Goal: Connect with others: Connect with others

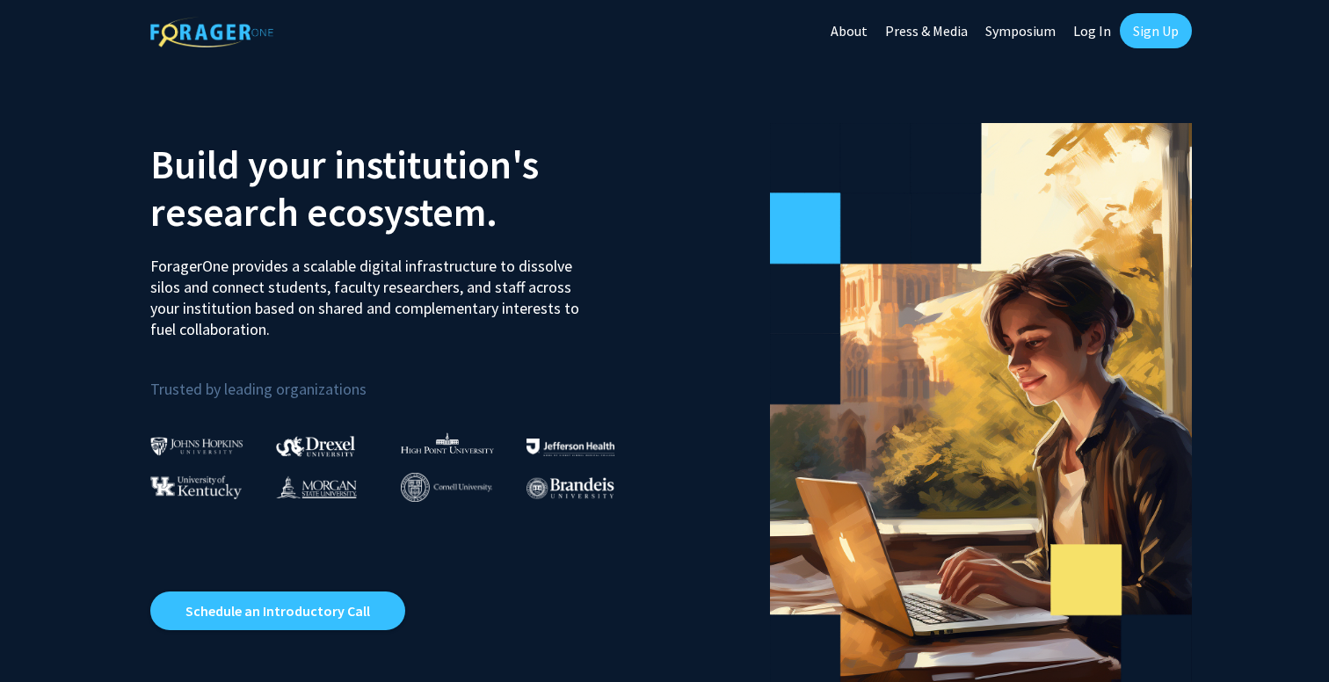
click at [1152, 37] on link "Sign Up" at bounding box center [1156, 30] width 72 height 35
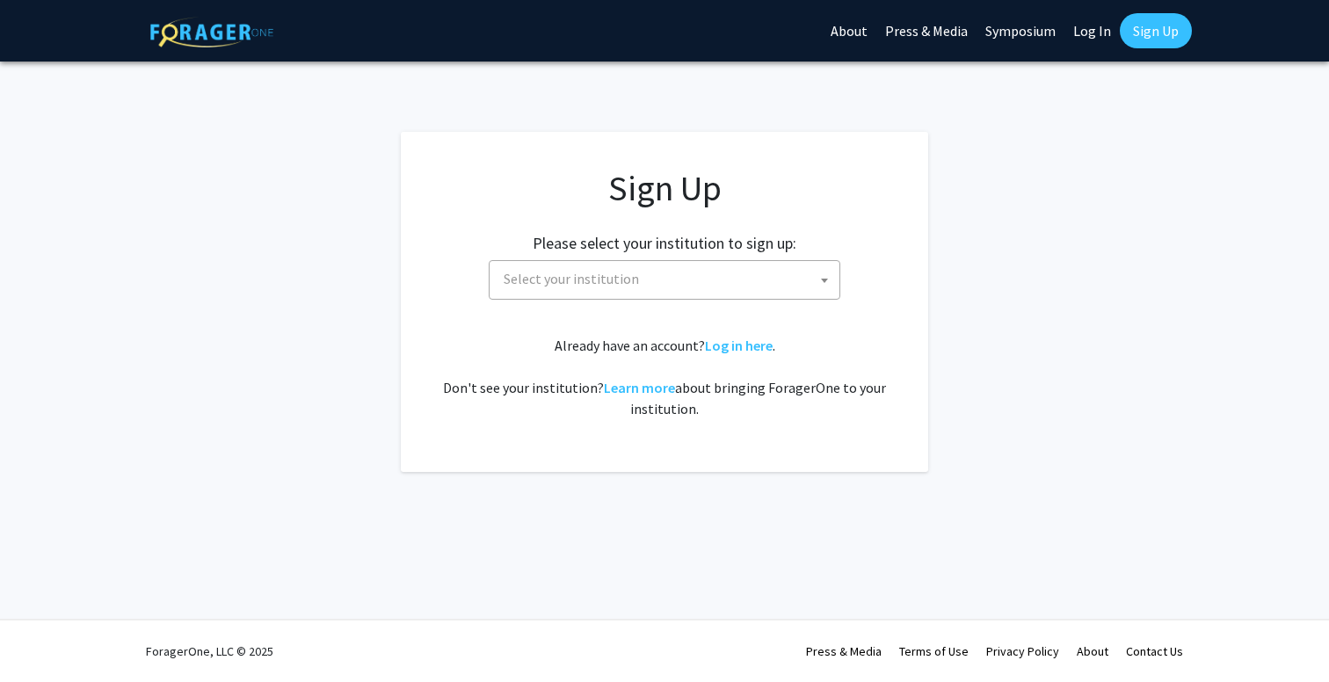
click at [745, 279] on span "Select your institution" at bounding box center [668, 279] width 343 height 36
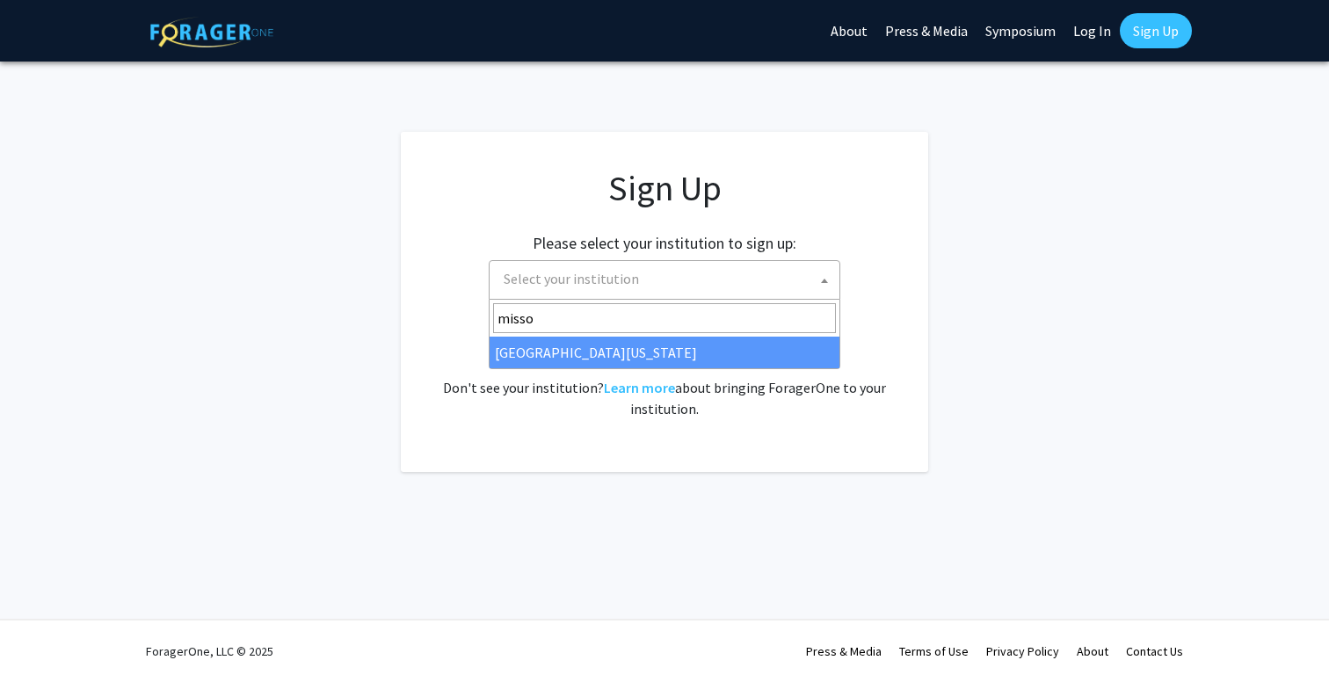
type input "misso"
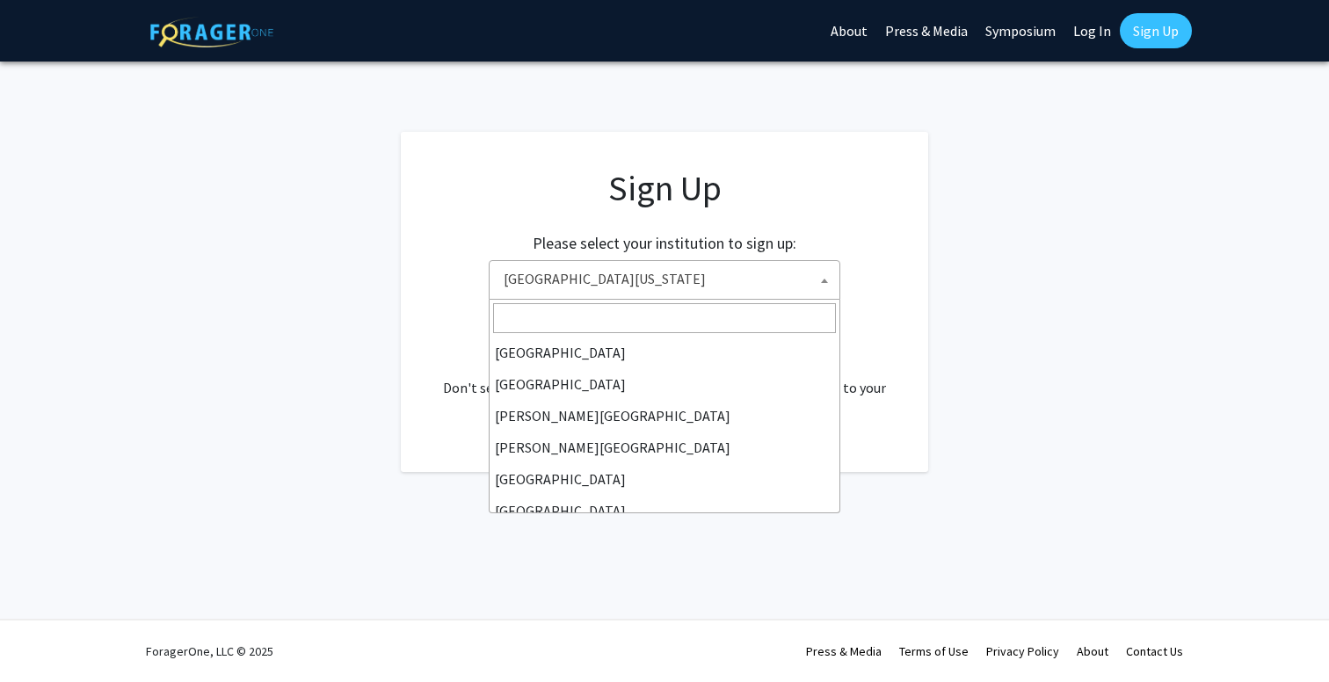
scroll to position [615, 0]
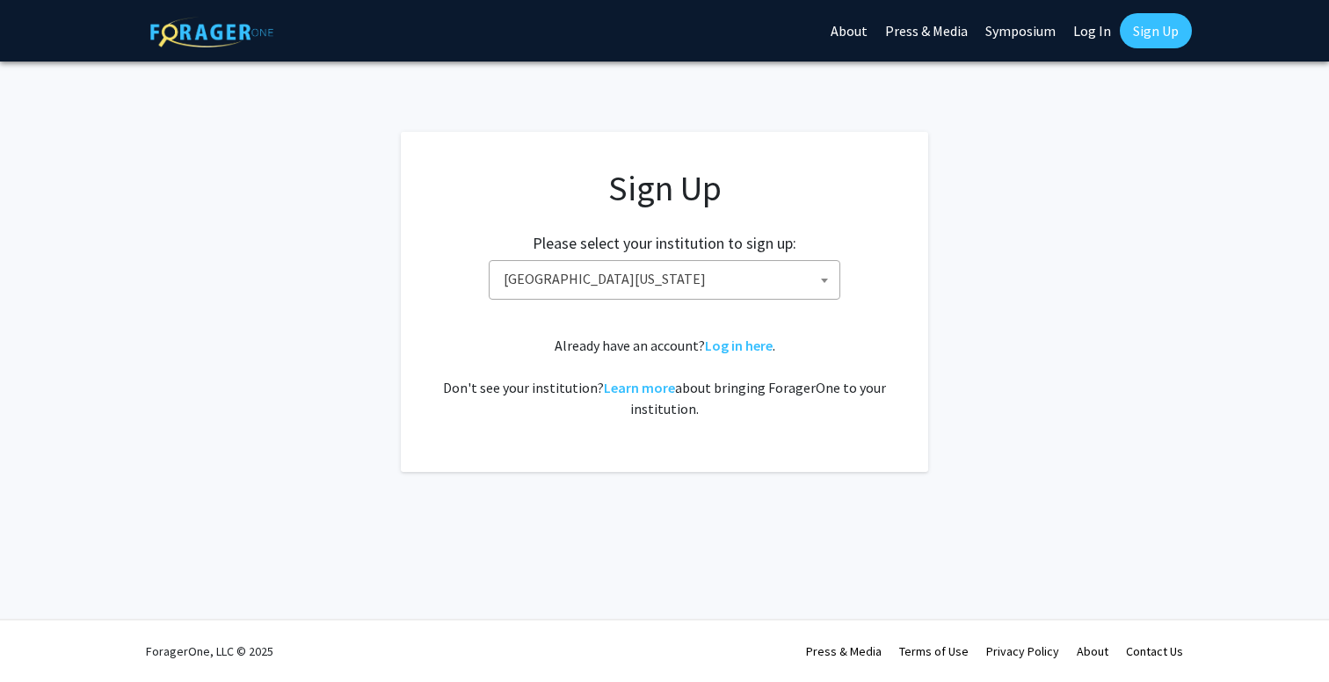
click at [680, 278] on span "[GEOGRAPHIC_DATA][US_STATE]" at bounding box center [668, 279] width 343 height 36
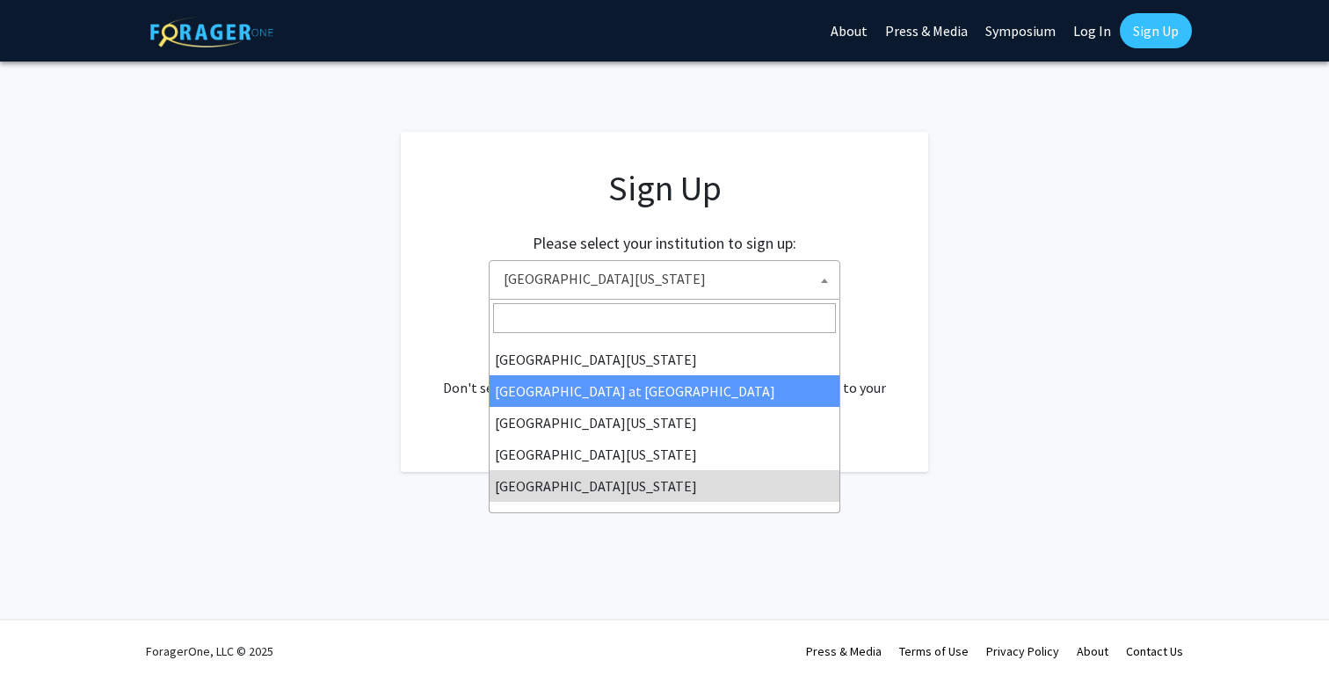
select select "18"
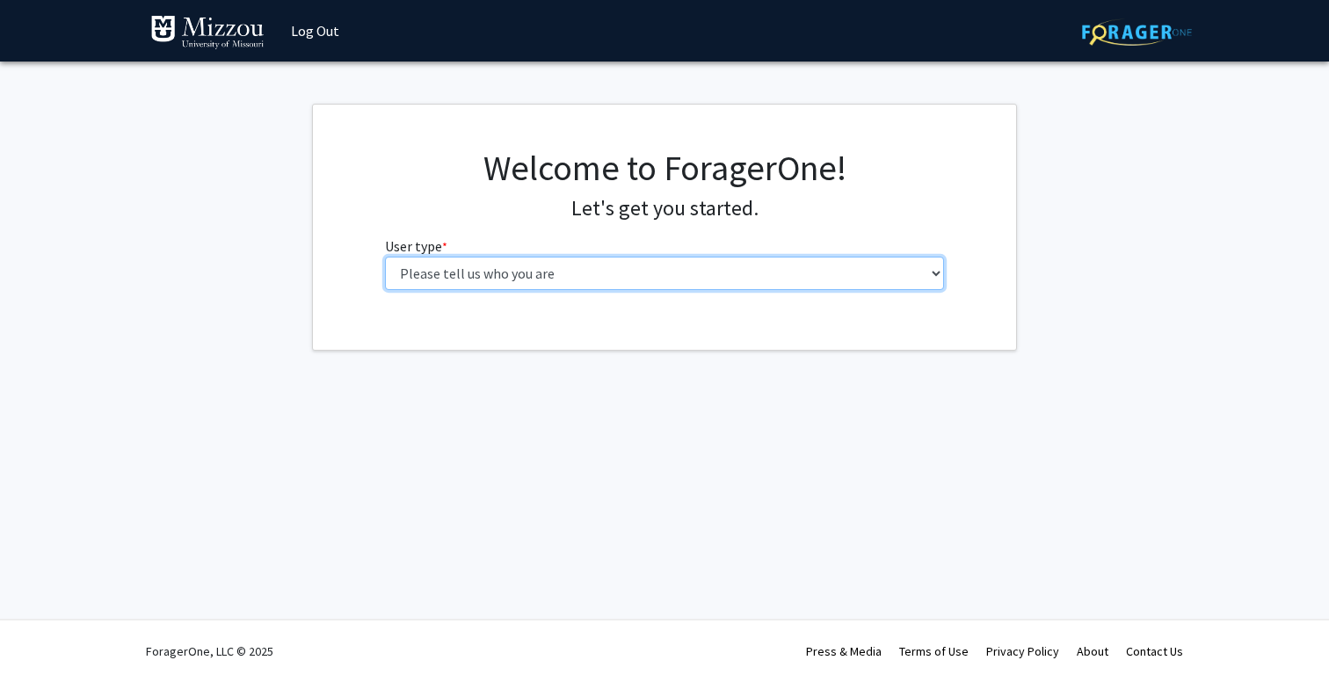
click at [500, 277] on select "Please tell us who you are Undergraduate Student Master's Student Doctoral Cand…" at bounding box center [665, 273] width 560 height 33
select select "1: undergrad"
click at [385, 257] on select "Please tell us who you are Undergraduate Student Master's Student Doctoral Cand…" at bounding box center [665, 273] width 560 height 33
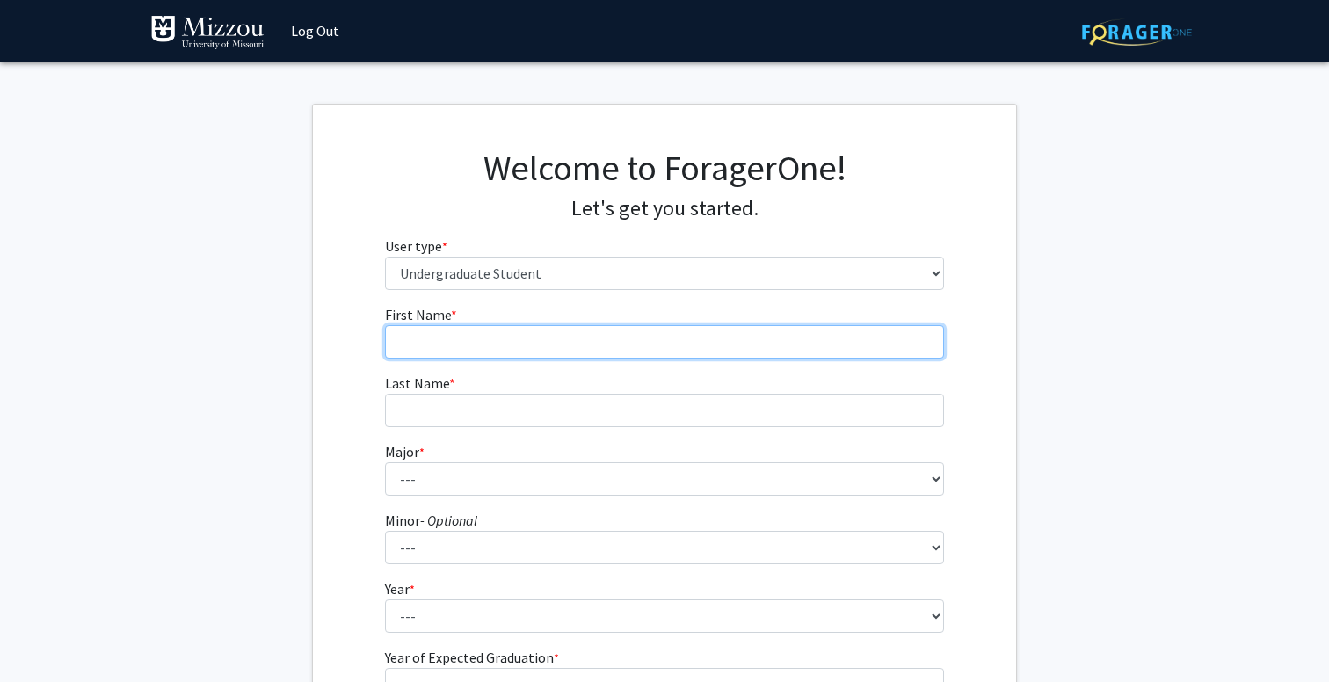
click at [524, 339] on input "First Name * required" at bounding box center [665, 341] width 560 height 33
type input "Emma"
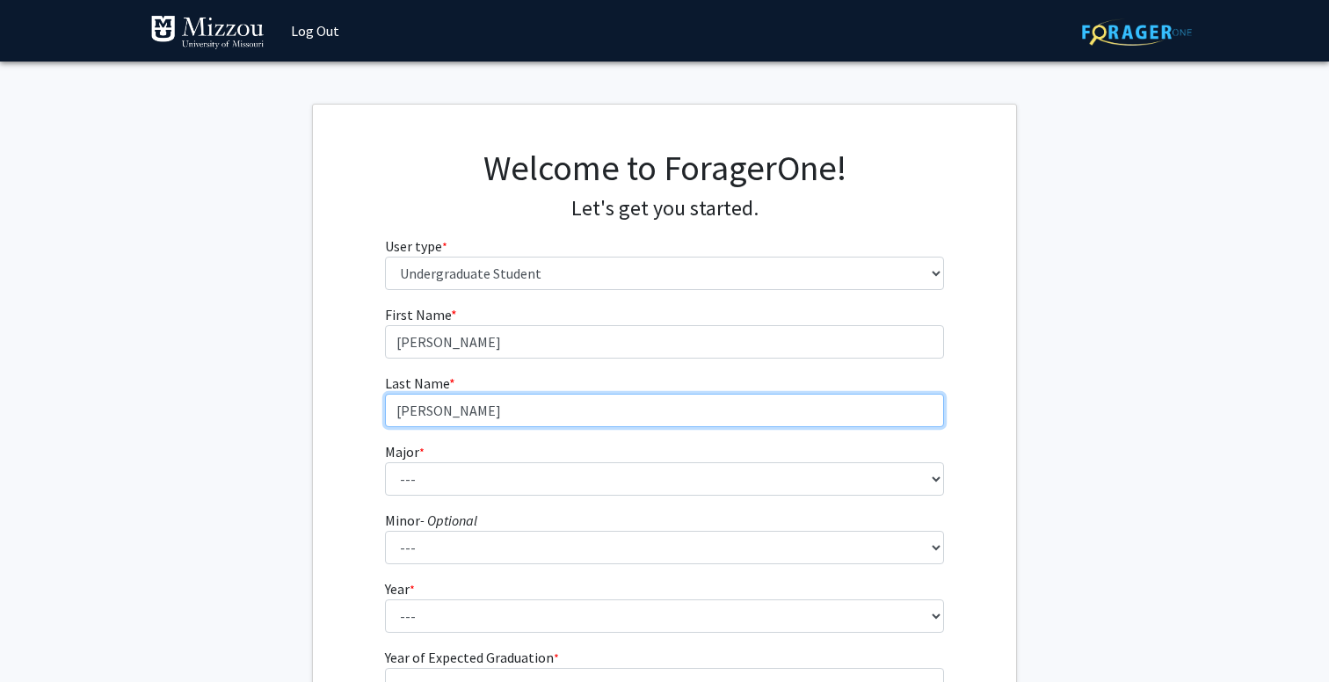
type input "Larkin"
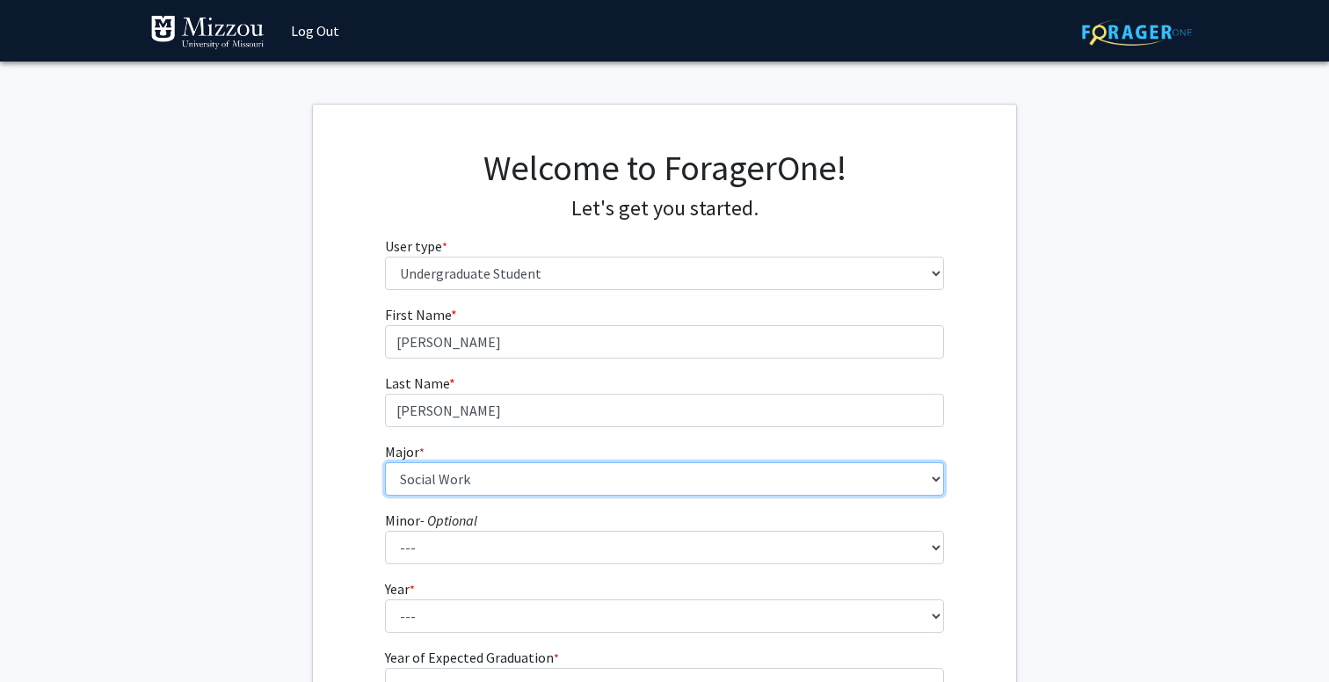
click at [489, 486] on select "--- Agribusiness Management Agricultural Education Agricultural Education: Comm…" at bounding box center [665, 478] width 560 height 33
select select "135: 2628"
click at [385, 462] on select "--- Agribusiness Management Agricultural Education Agricultural Education: Comm…" at bounding box center [665, 478] width 560 height 33
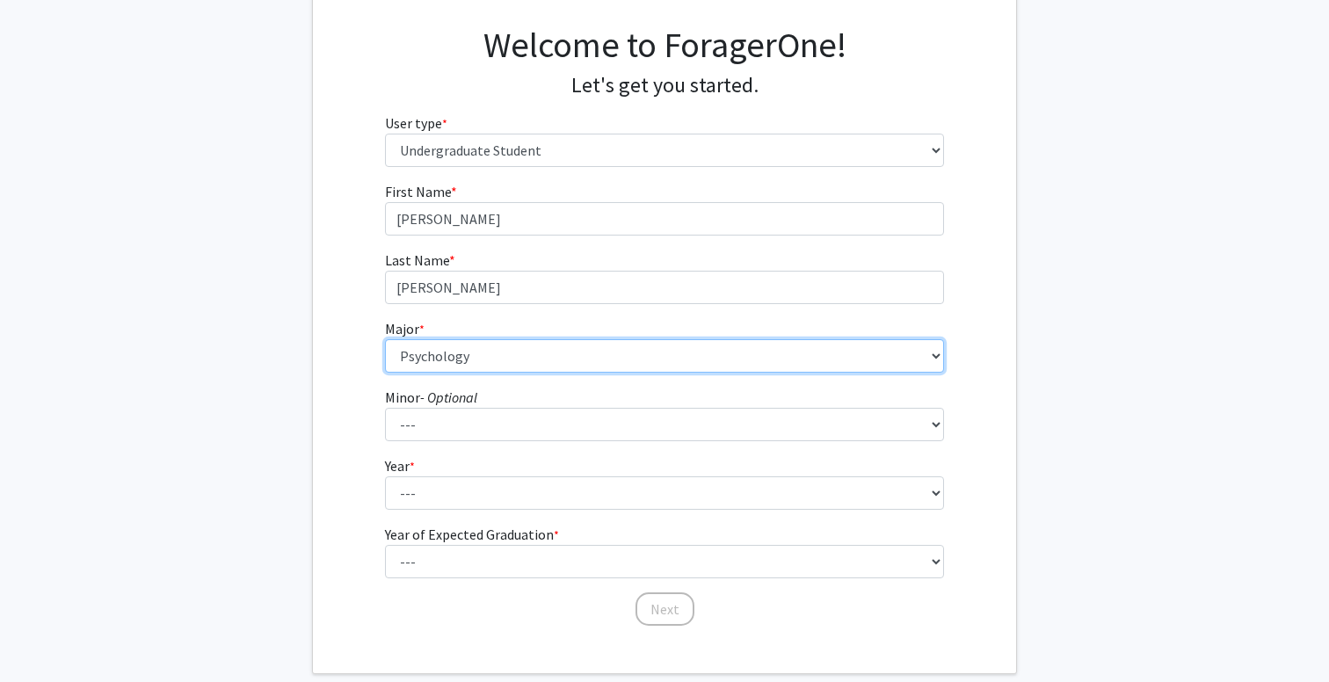
scroll to position [134, 0]
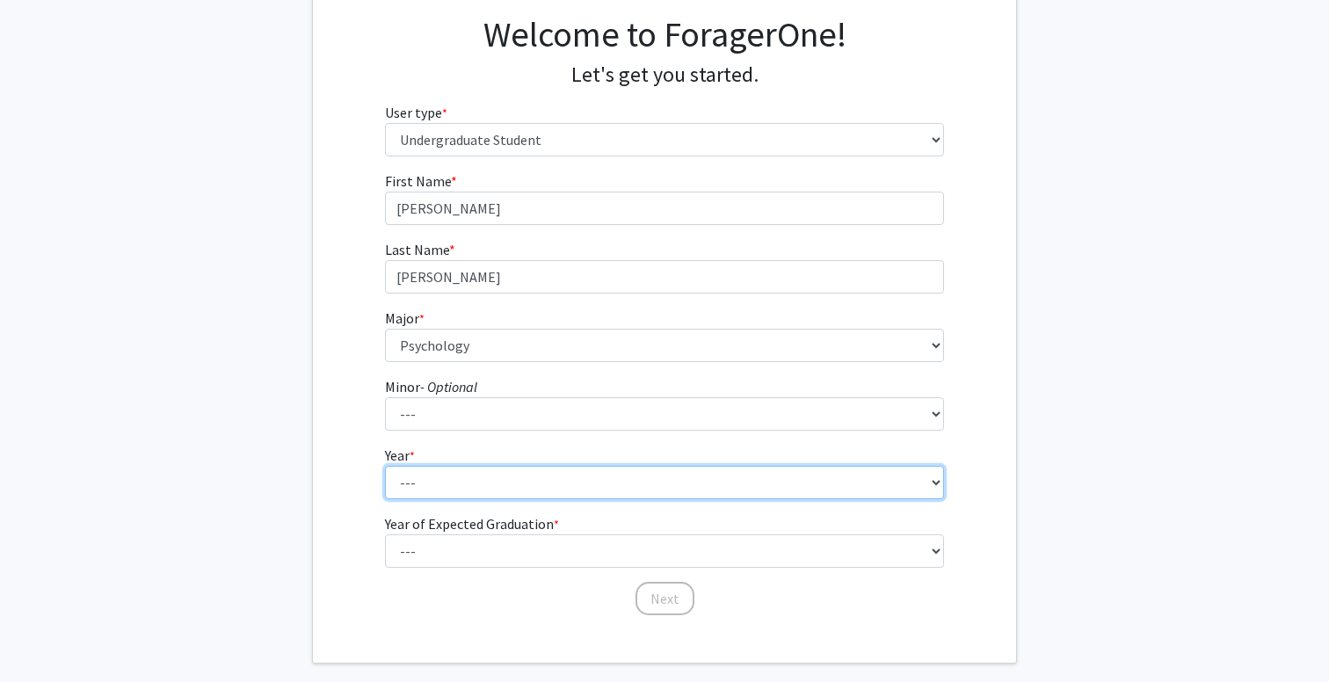
click at [489, 467] on select "--- First-year Sophomore Junior Senior Postbaccalaureate Certificate" at bounding box center [665, 482] width 560 height 33
select select "4: senior"
click at [385, 466] on select "--- First-year Sophomore Junior Senior Postbaccalaureate Certificate" at bounding box center [665, 482] width 560 height 33
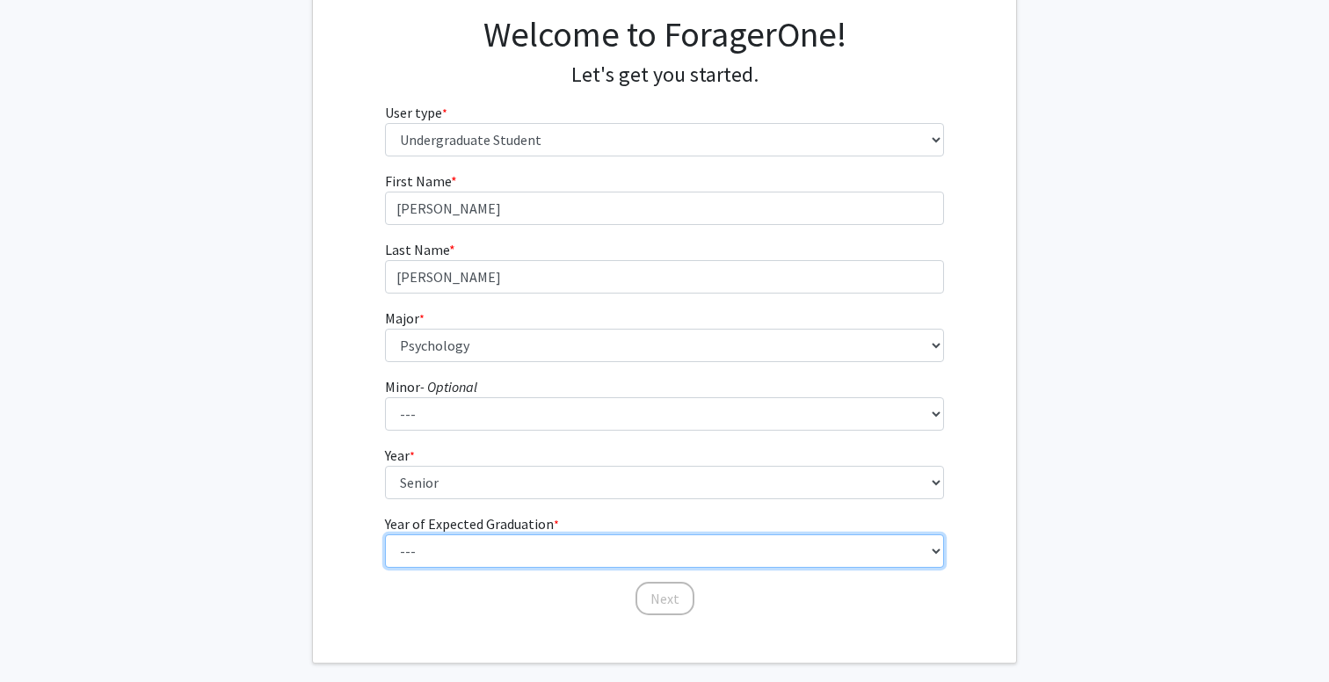
click at [484, 554] on select "--- 2025 2026 2027 2028 2029 2030 2031 2032 2033 2034" at bounding box center [665, 550] width 560 height 33
select select "2: 2026"
click at [385, 534] on select "--- 2025 2026 2027 2028 2029 2030 2031 2032 2033 2034" at bounding box center [665, 550] width 560 height 33
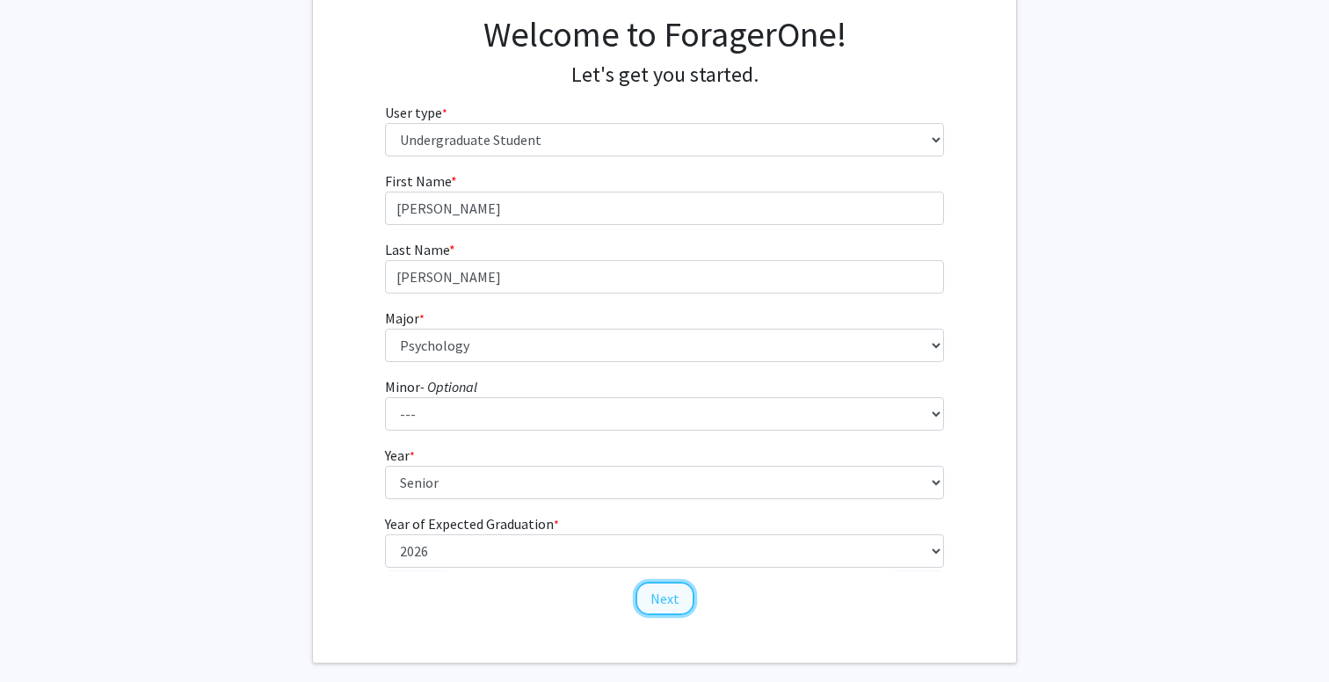
click at [680, 607] on button "Next" at bounding box center [665, 598] width 59 height 33
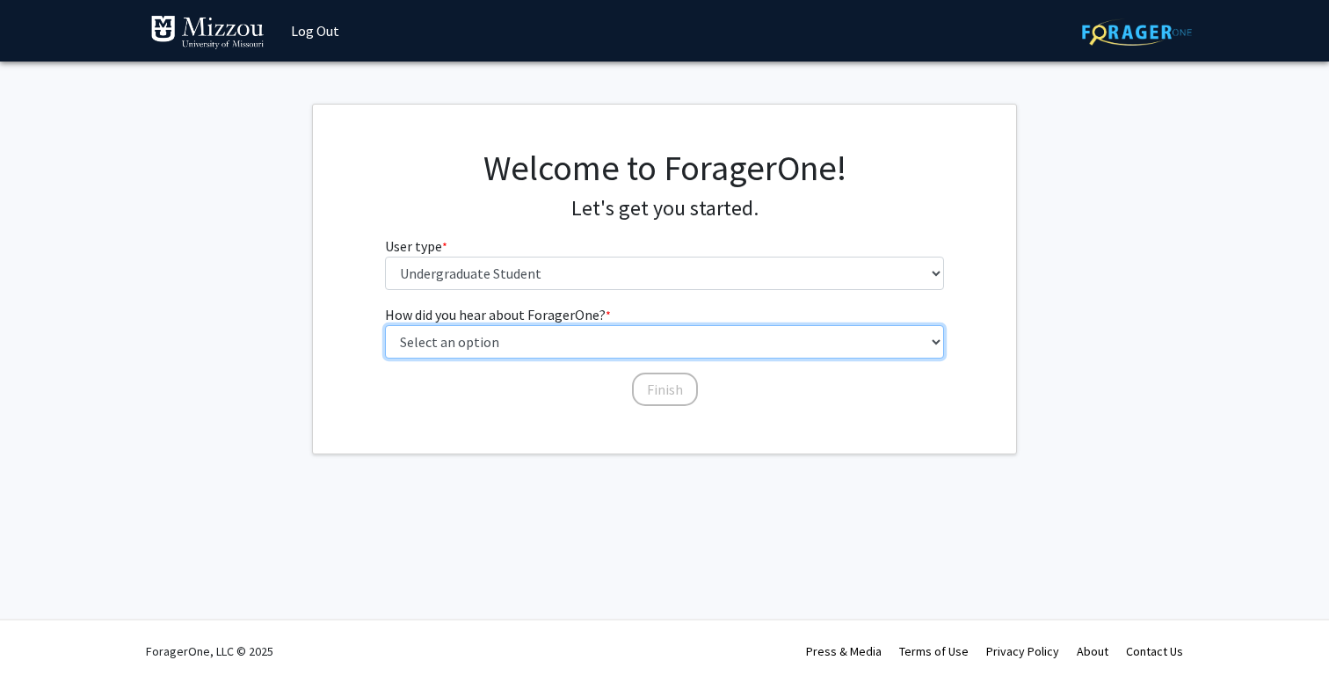
click at [601, 339] on select "Select an option Peer/student recommendation Faculty/staff recommendation Unive…" at bounding box center [665, 341] width 560 height 33
select select "3: university_website"
click at [385, 325] on select "Select an option Peer/student recommendation Faculty/staff recommendation Unive…" at bounding box center [665, 341] width 560 height 33
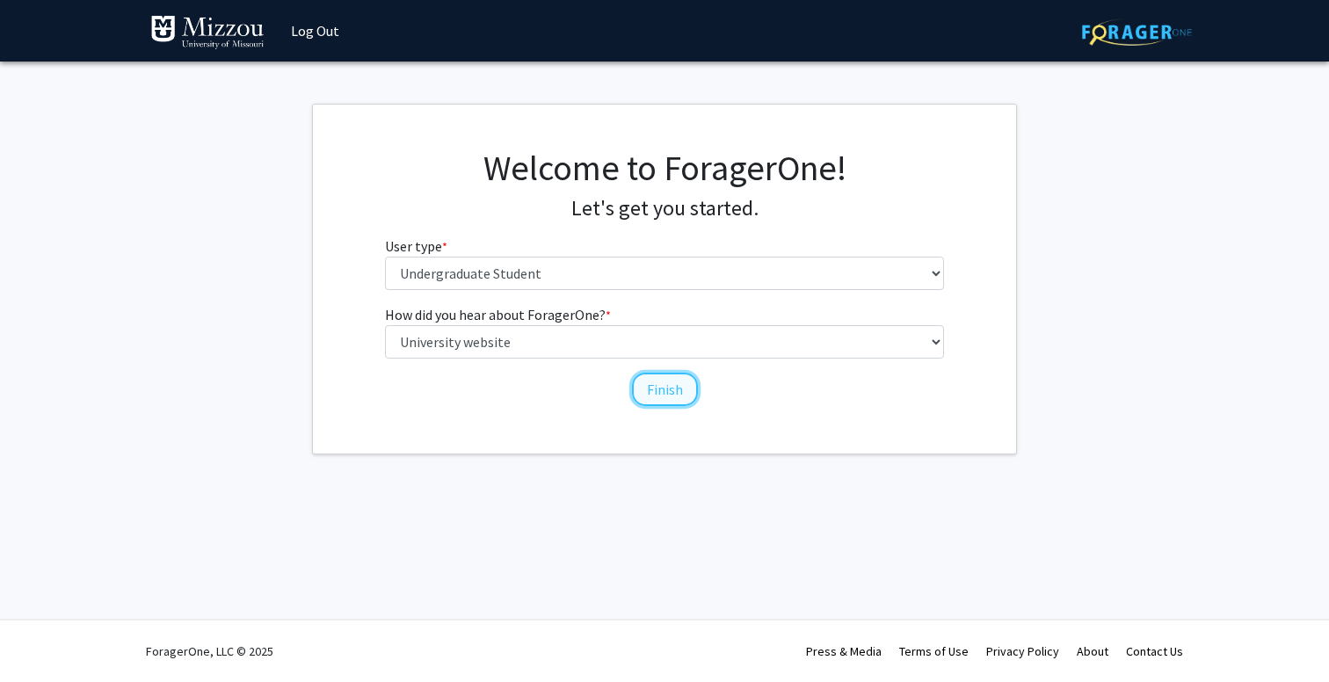
click at [649, 400] on button "Finish" at bounding box center [665, 389] width 66 height 33
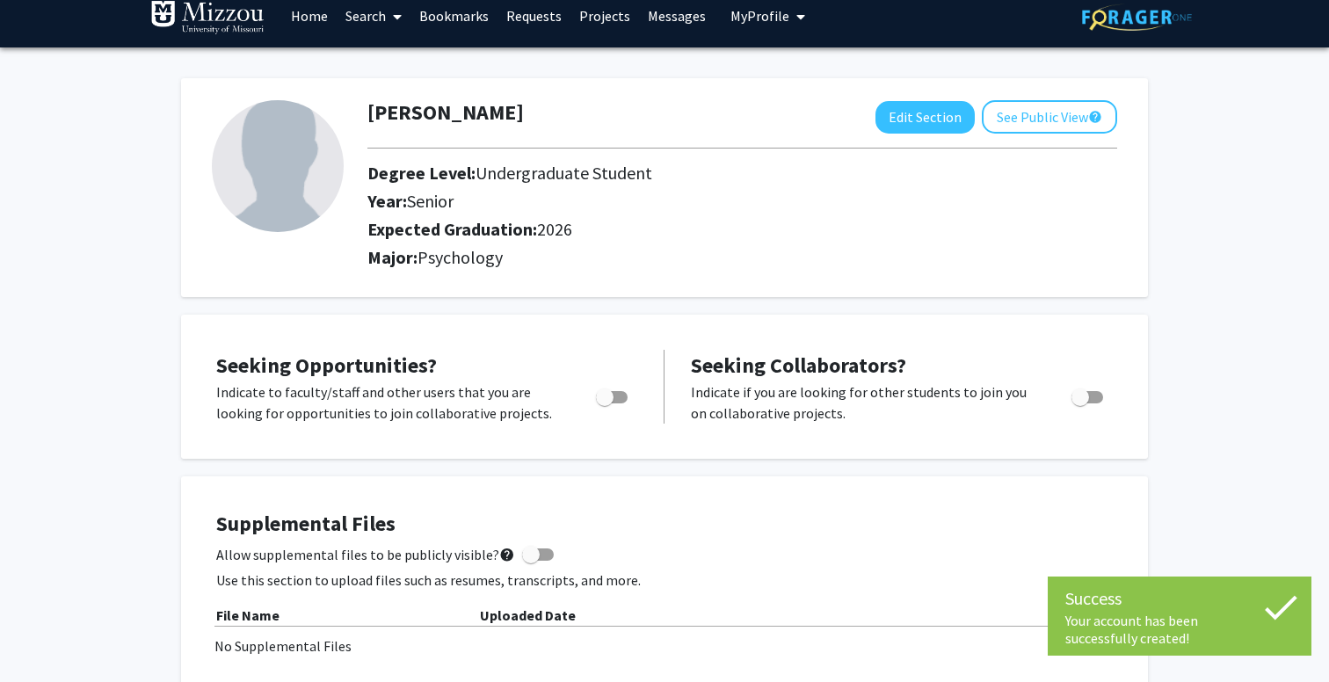
scroll to position [18, 0]
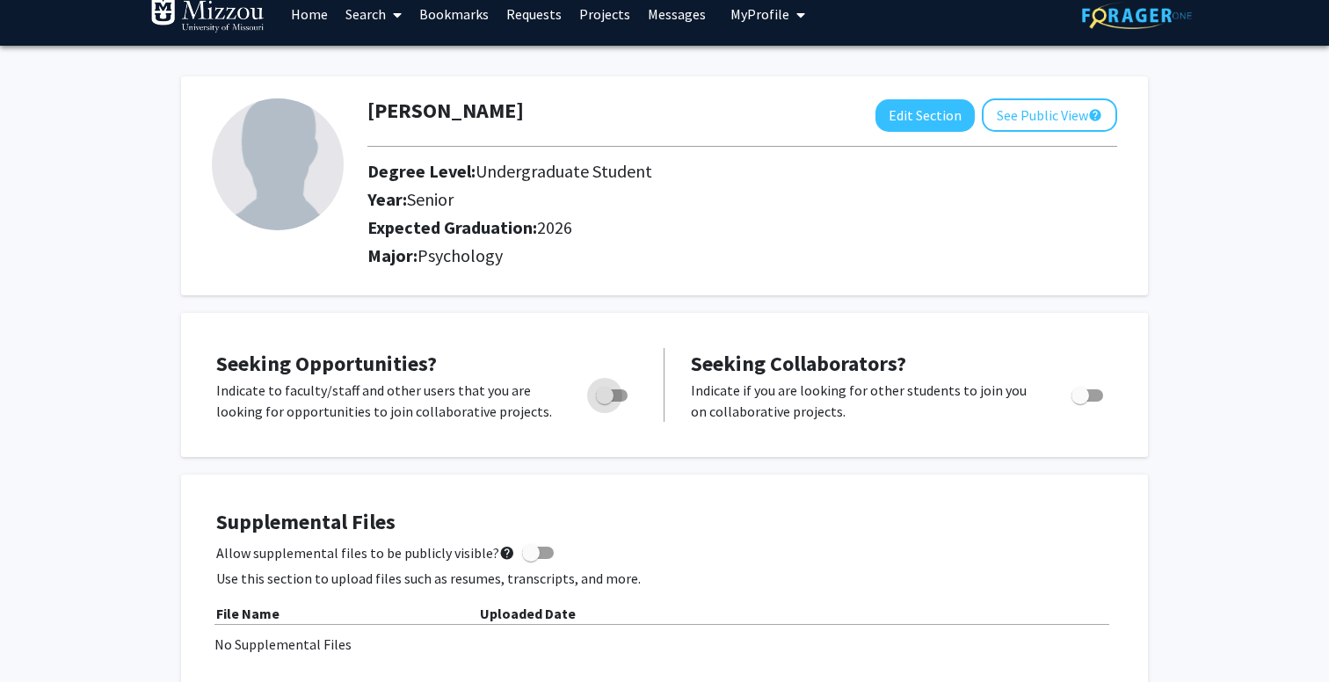
click at [609, 398] on span "Toggle" at bounding box center [605, 396] width 18 height 18
click at [605, 402] on input "Are you actively seeking opportunities?" at bounding box center [604, 402] width 1 height 1
checkbox input "true"
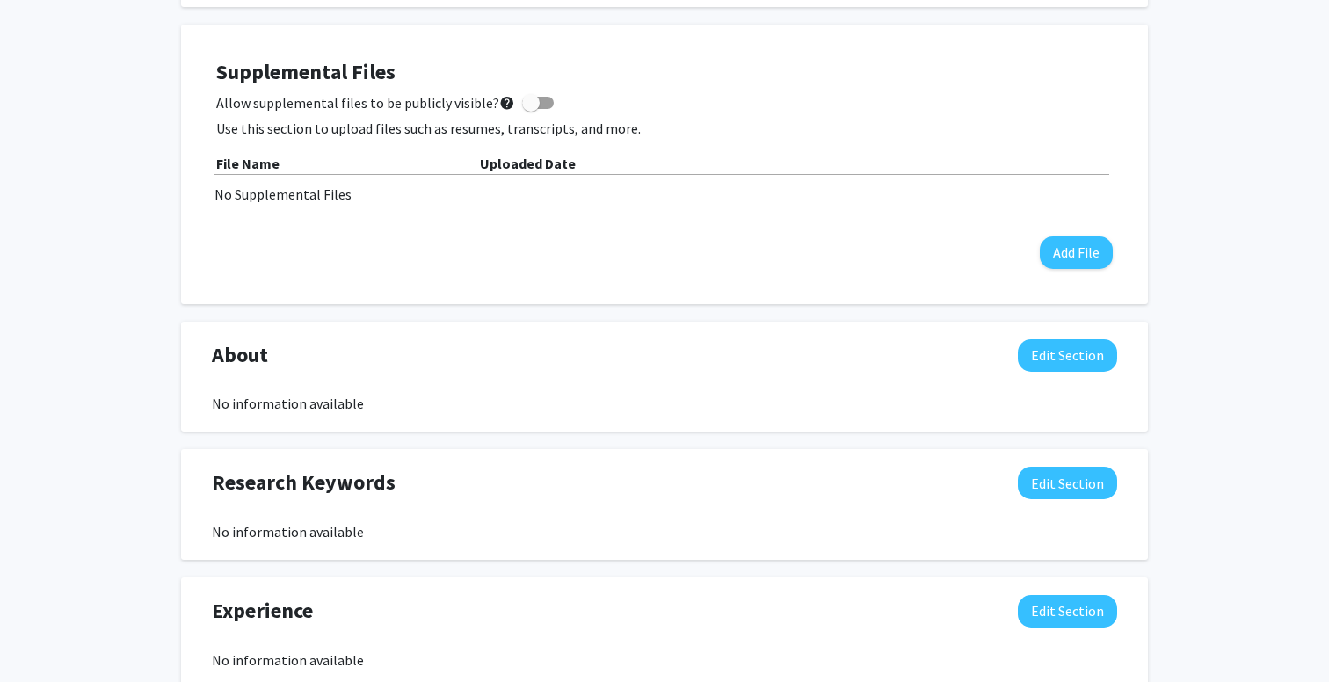
scroll to position [0, 0]
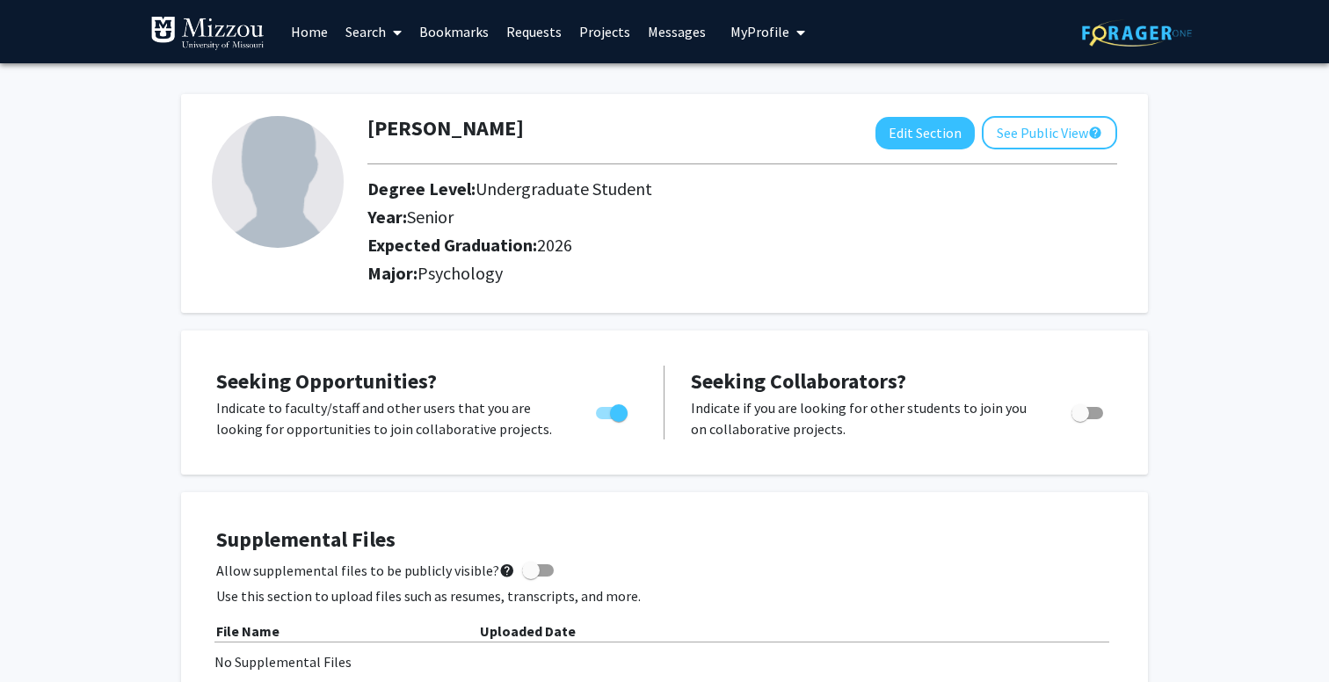
click at [389, 33] on span at bounding box center [394, 33] width 16 height 62
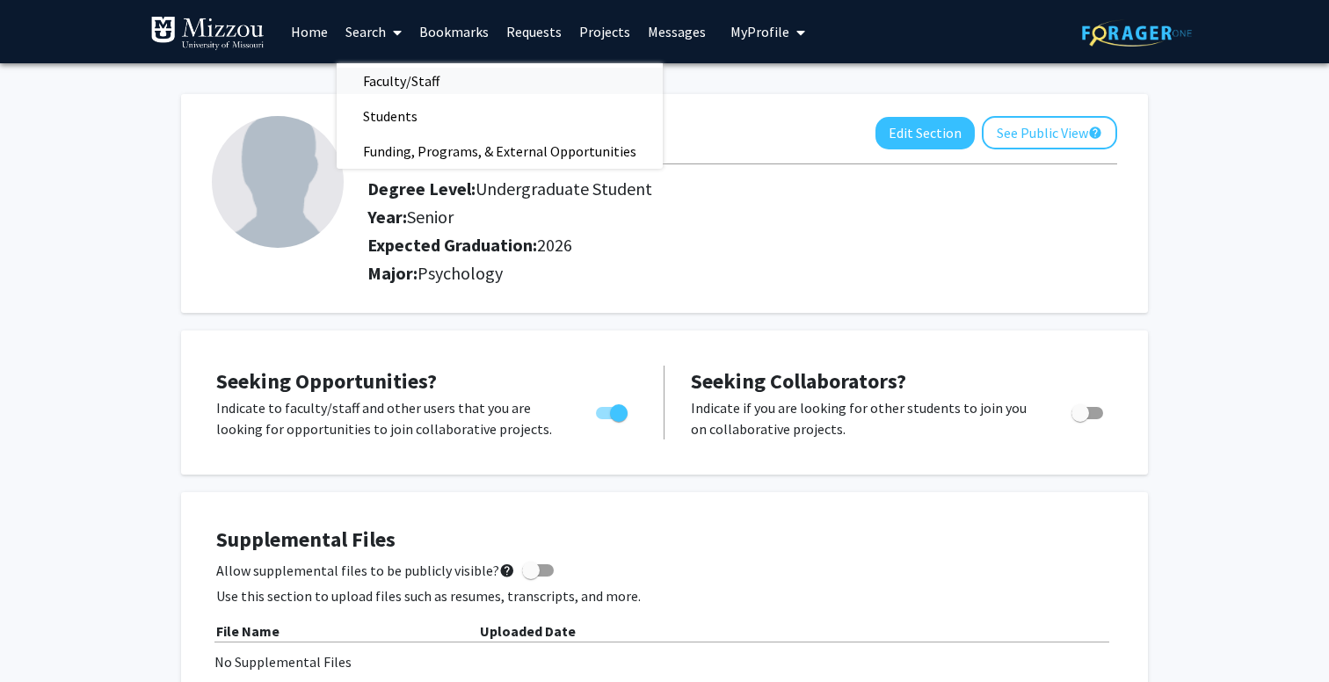
click at [401, 73] on span "Faculty/Staff" at bounding box center [401, 80] width 129 height 35
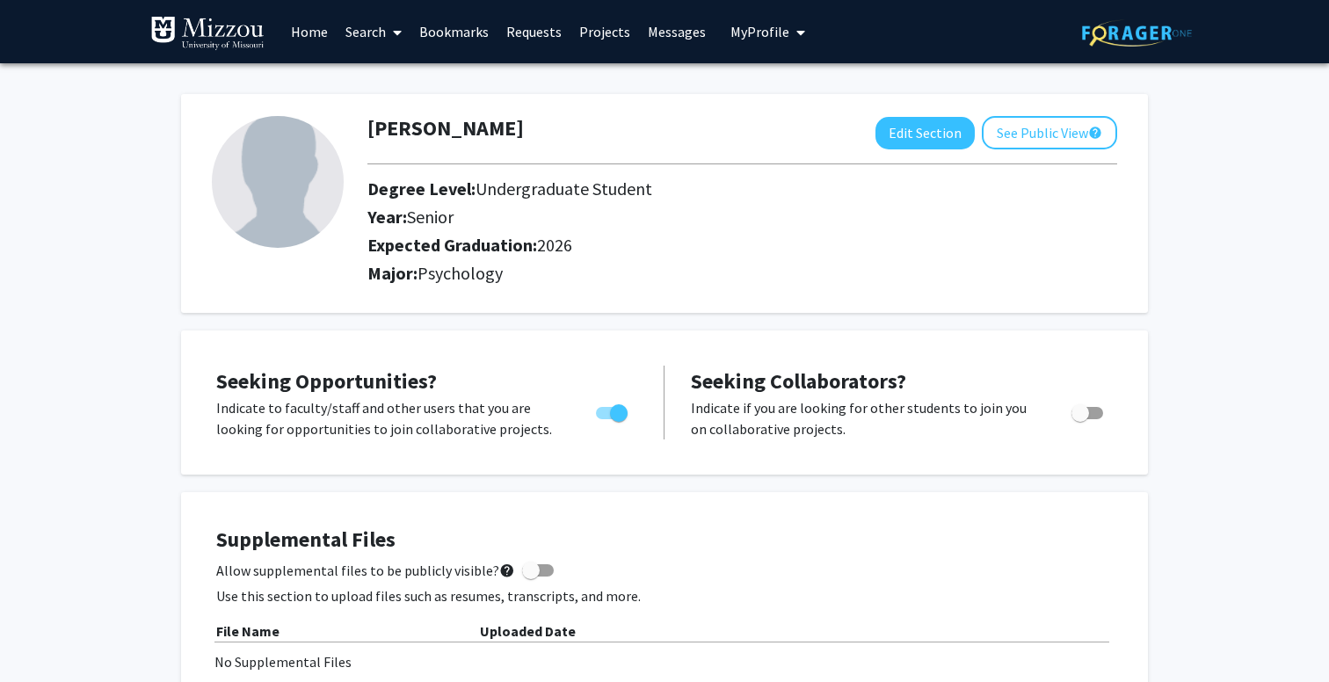
click at [363, 28] on link "Search" at bounding box center [374, 32] width 74 height 62
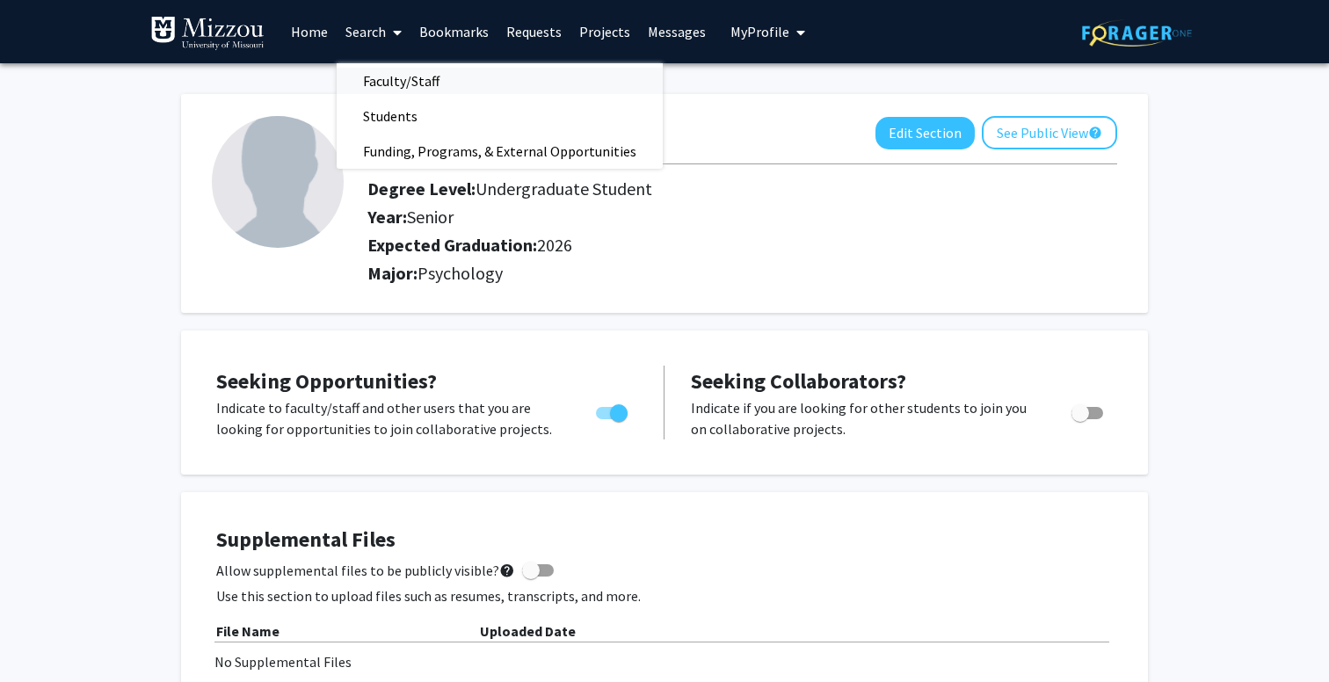
click at [373, 85] on span "Faculty/Staff" at bounding box center [401, 80] width 129 height 35
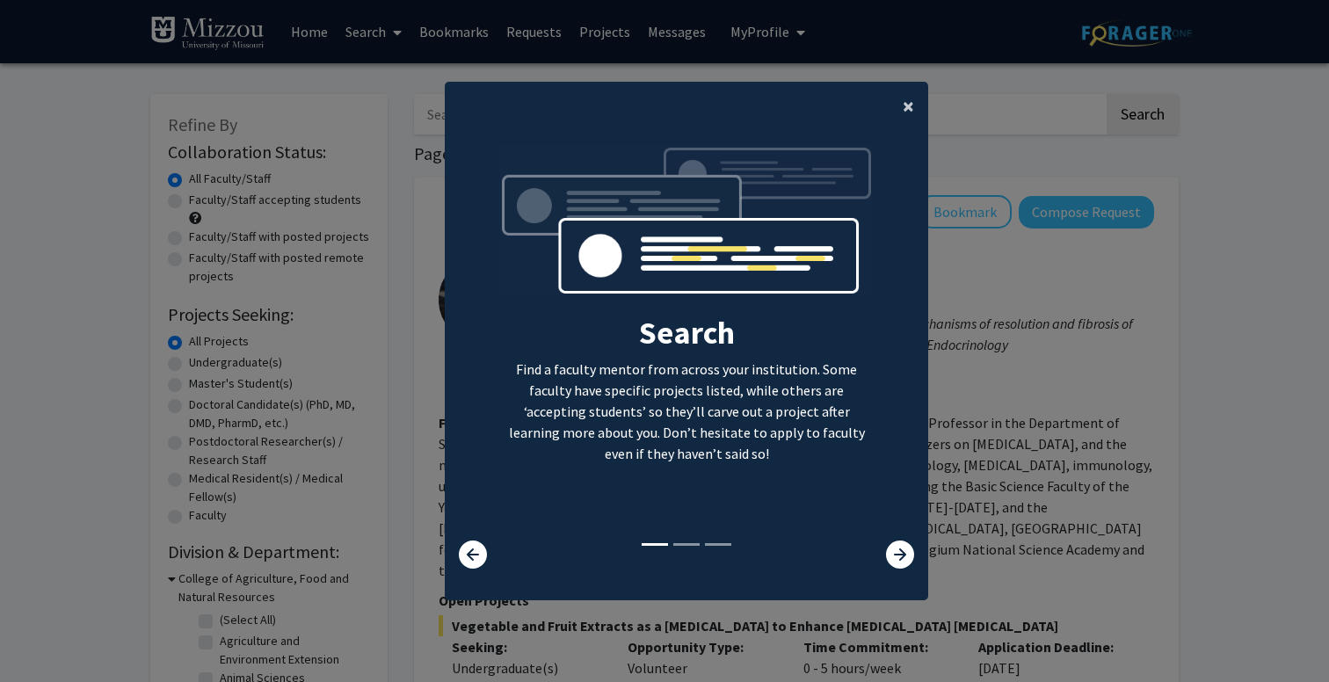
click at [906, 109] on span "×" at bounding box center [908, 105] width 11 height 27
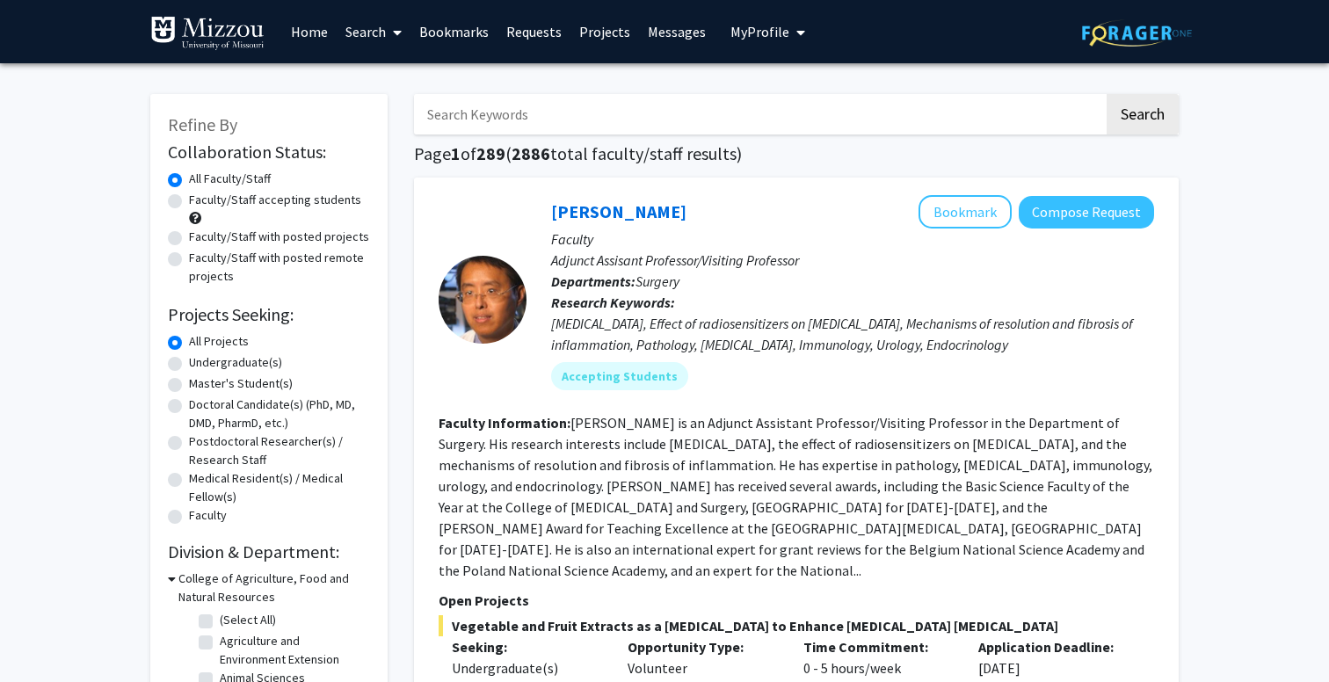
click at [502, 122] on input "Search Keywords" at bounding box center [759, 114] width 690 height 40
type input "Ellis"
click at [1107, 94] on button "Search" at bounding box center [1143, 114] width 72 height 40
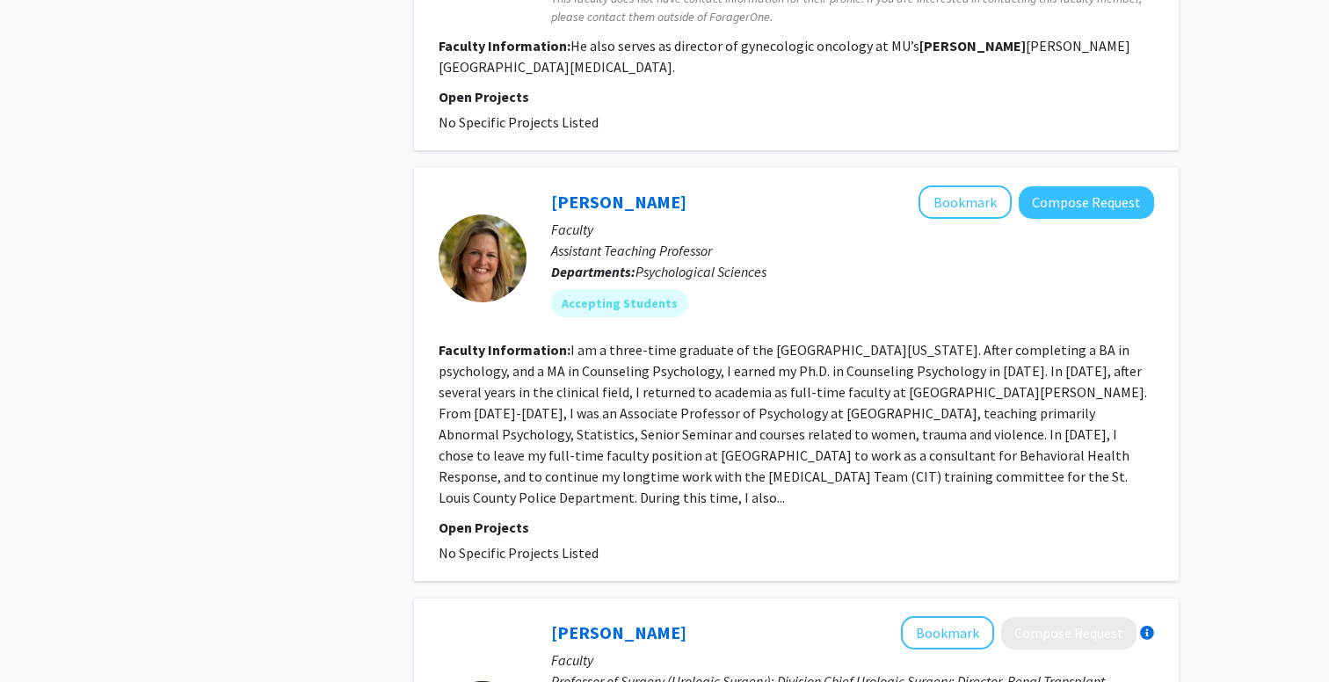
scroll to position [1239, 0]
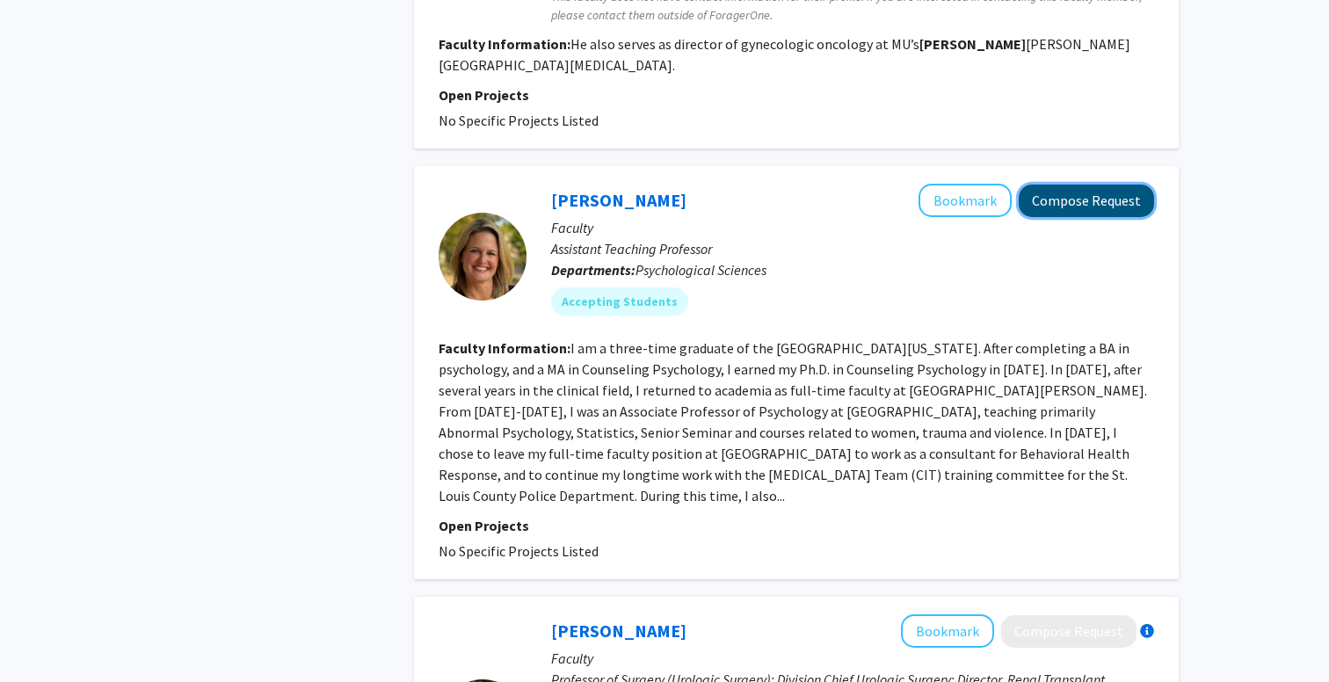
click at [1064, 185] on button "Compose Request" at bounding box center [1086, 201] width 135 height 33
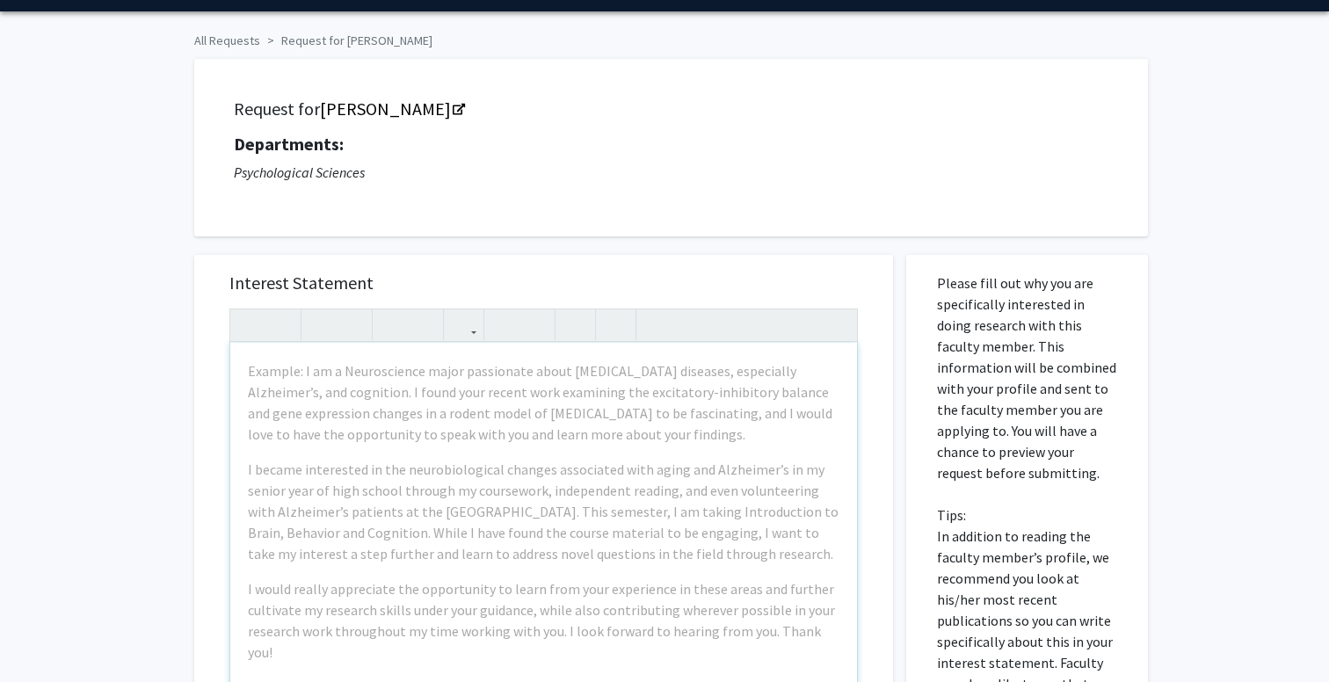
scroll to position [71, 0]
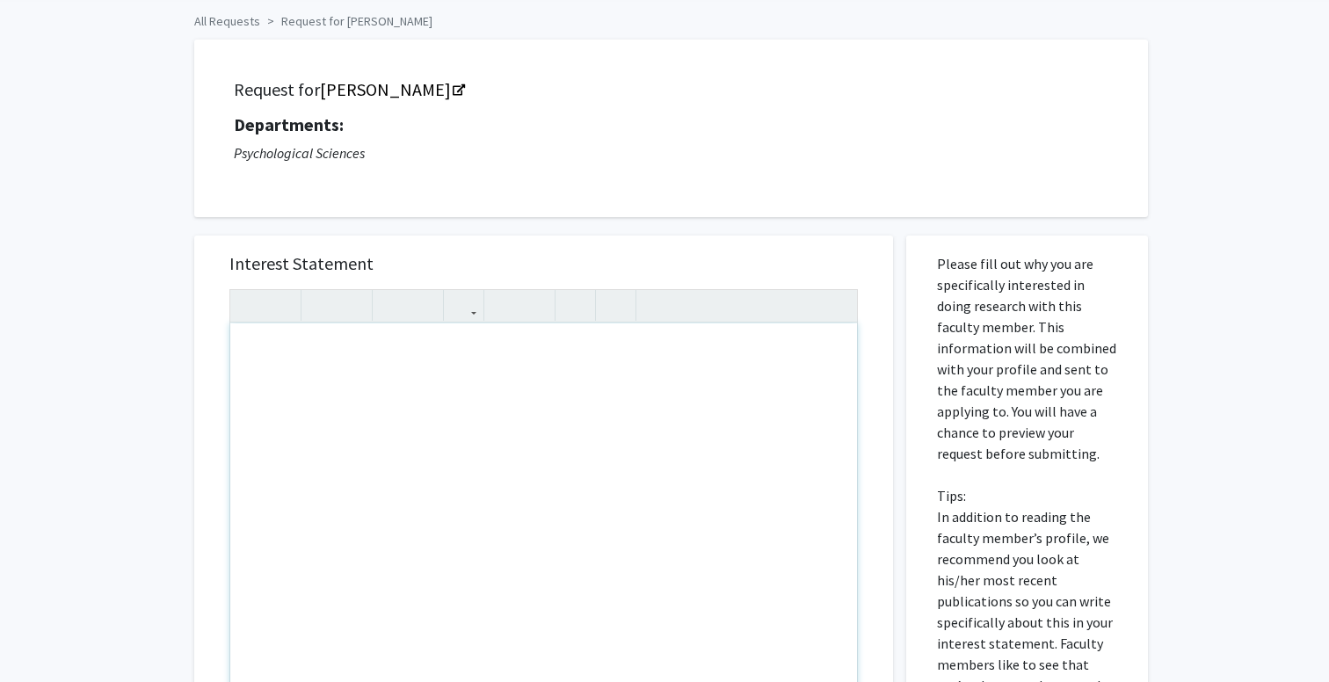
click at [382, 378] on div "Note to users with screen readers: Please press Alt+0 or Option+0 to deactivate…" at bounding box center [543, 525] width 627 height 403
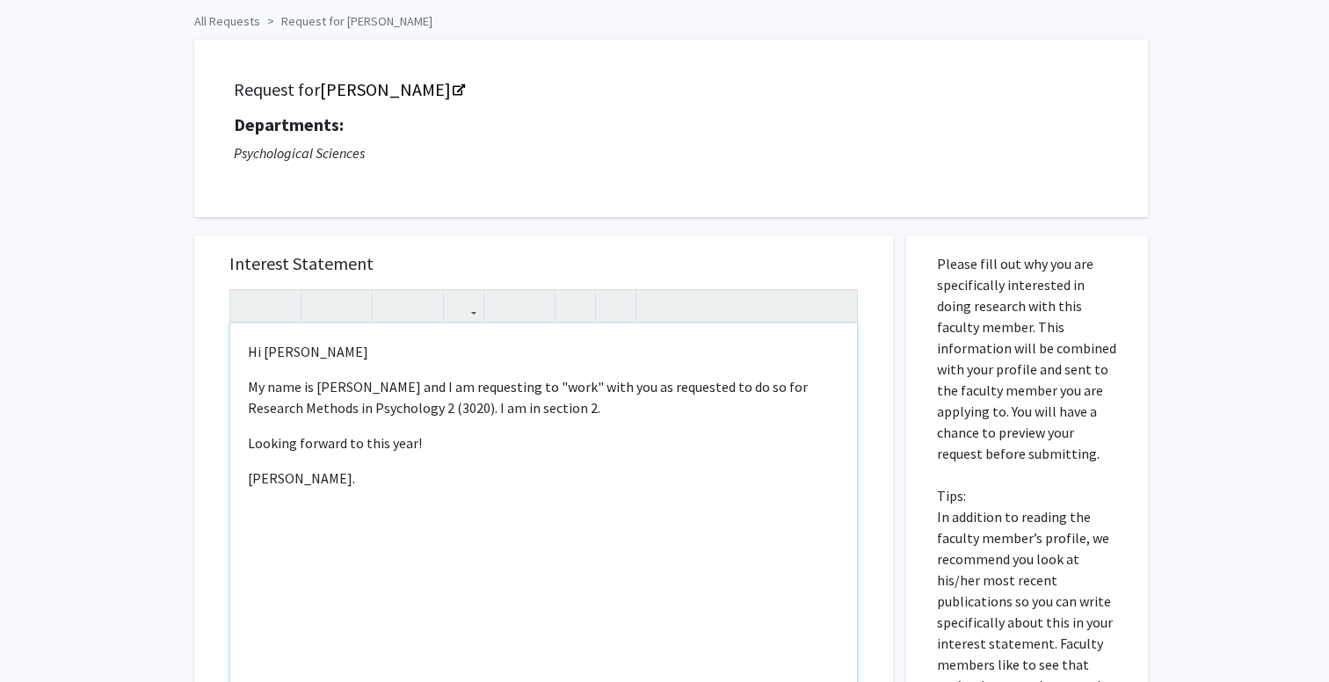
type textarea "<p>Hi Dr. Ellis-Kalton</p><p>My name is Emma Larkin and I am requesting to "wor…"
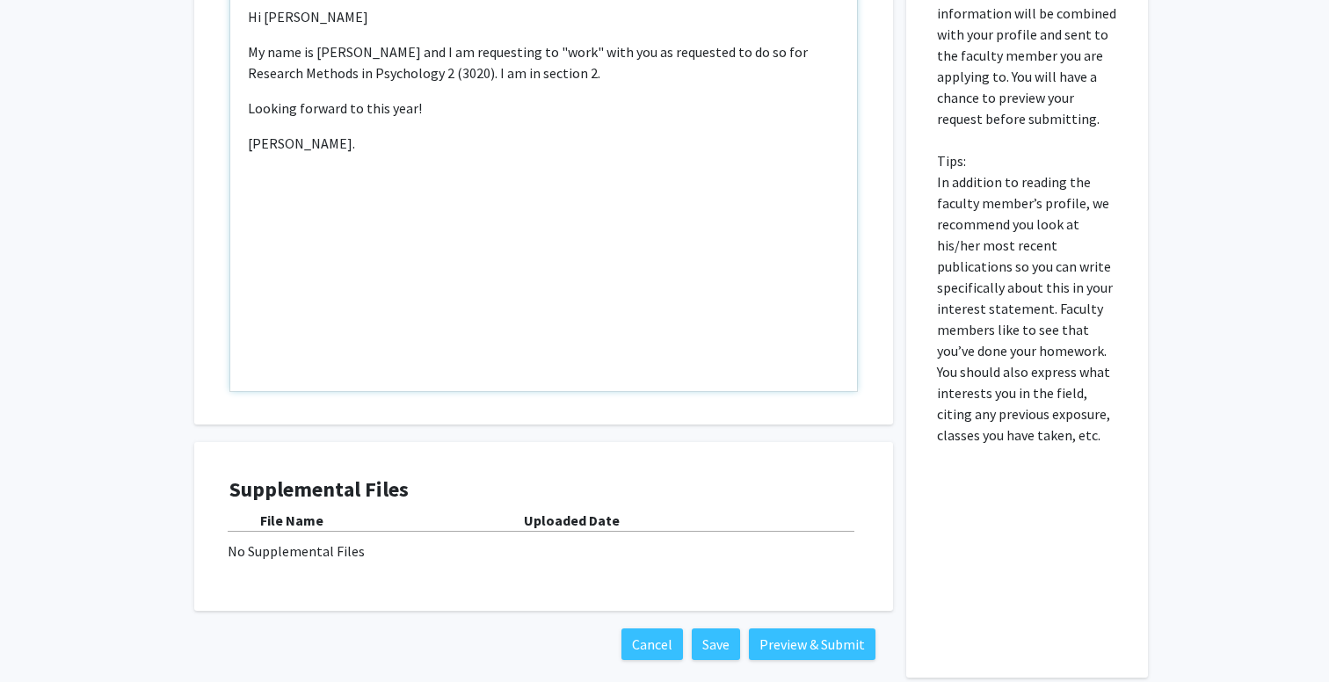
scroll to position [407, 0]
click at [774, 652] on button "Preview & Submit" at bounding box center [812, 644] width 127 height 32
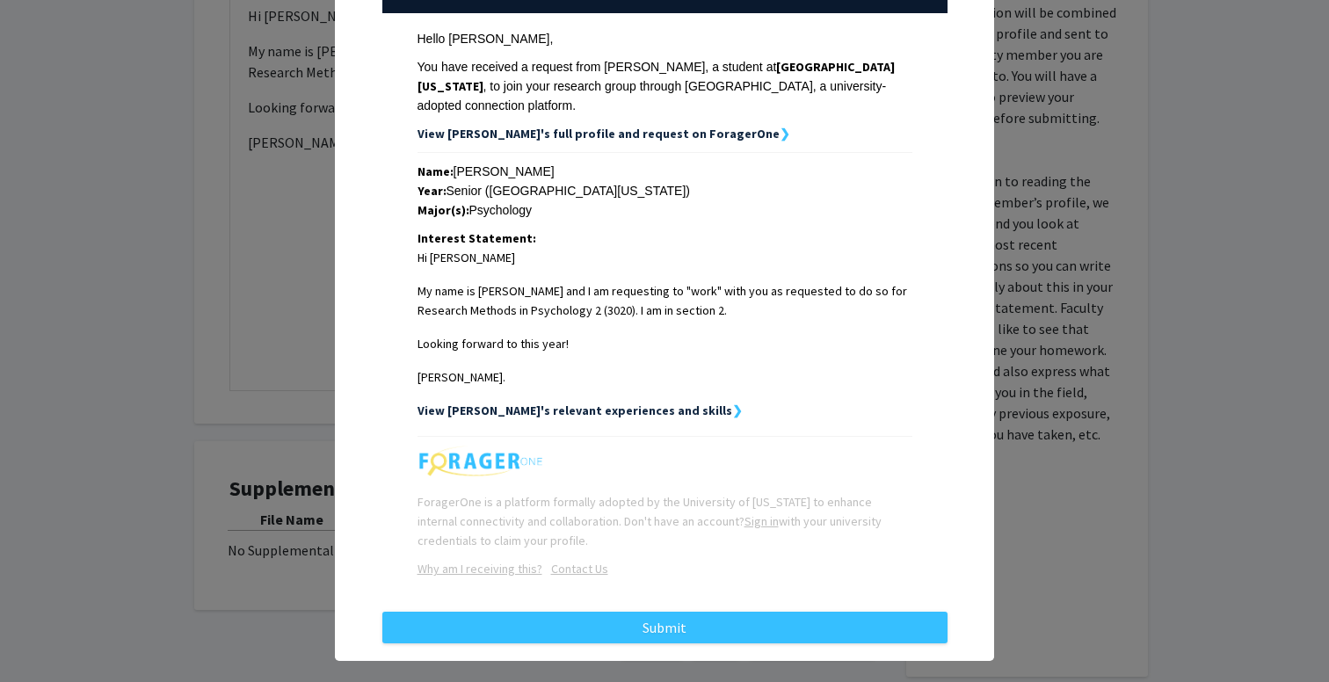
scroll to position [258, 0]
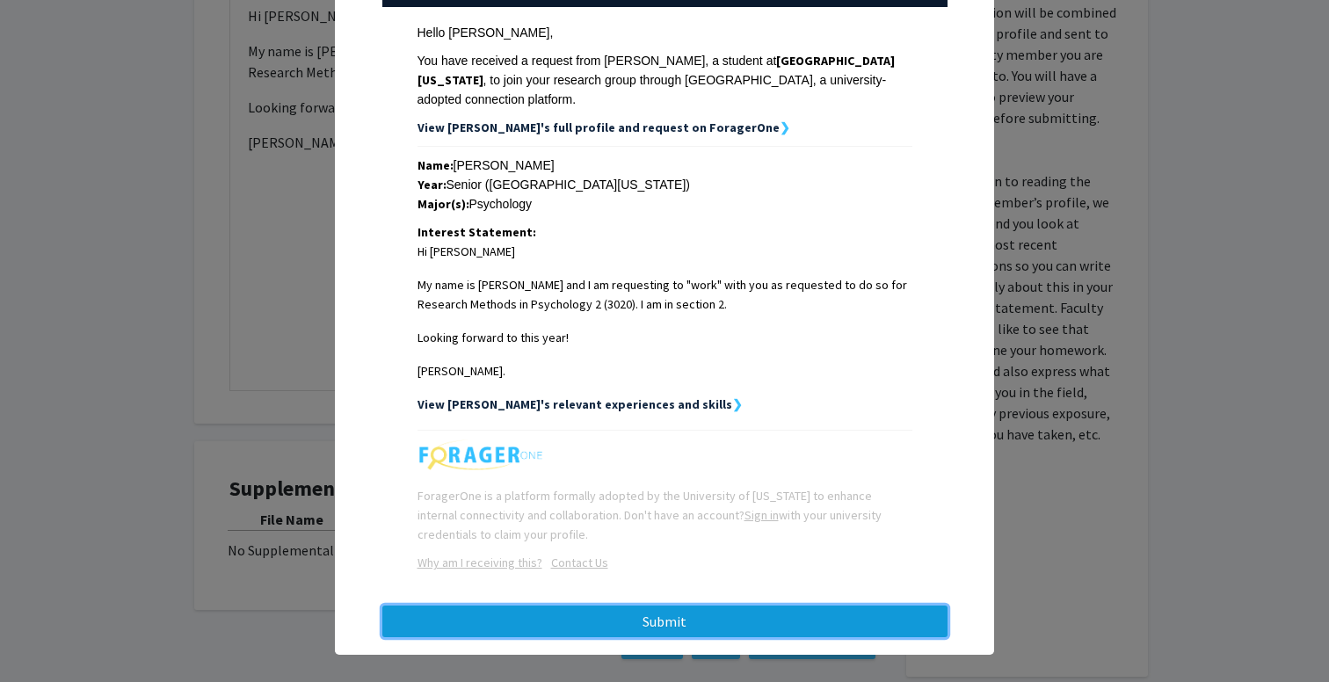
click at [644, 610] on button "Submit" at bounding box center [664, 622] width 565 height 32
